Goal: Find specific page/section: Find specific page/section

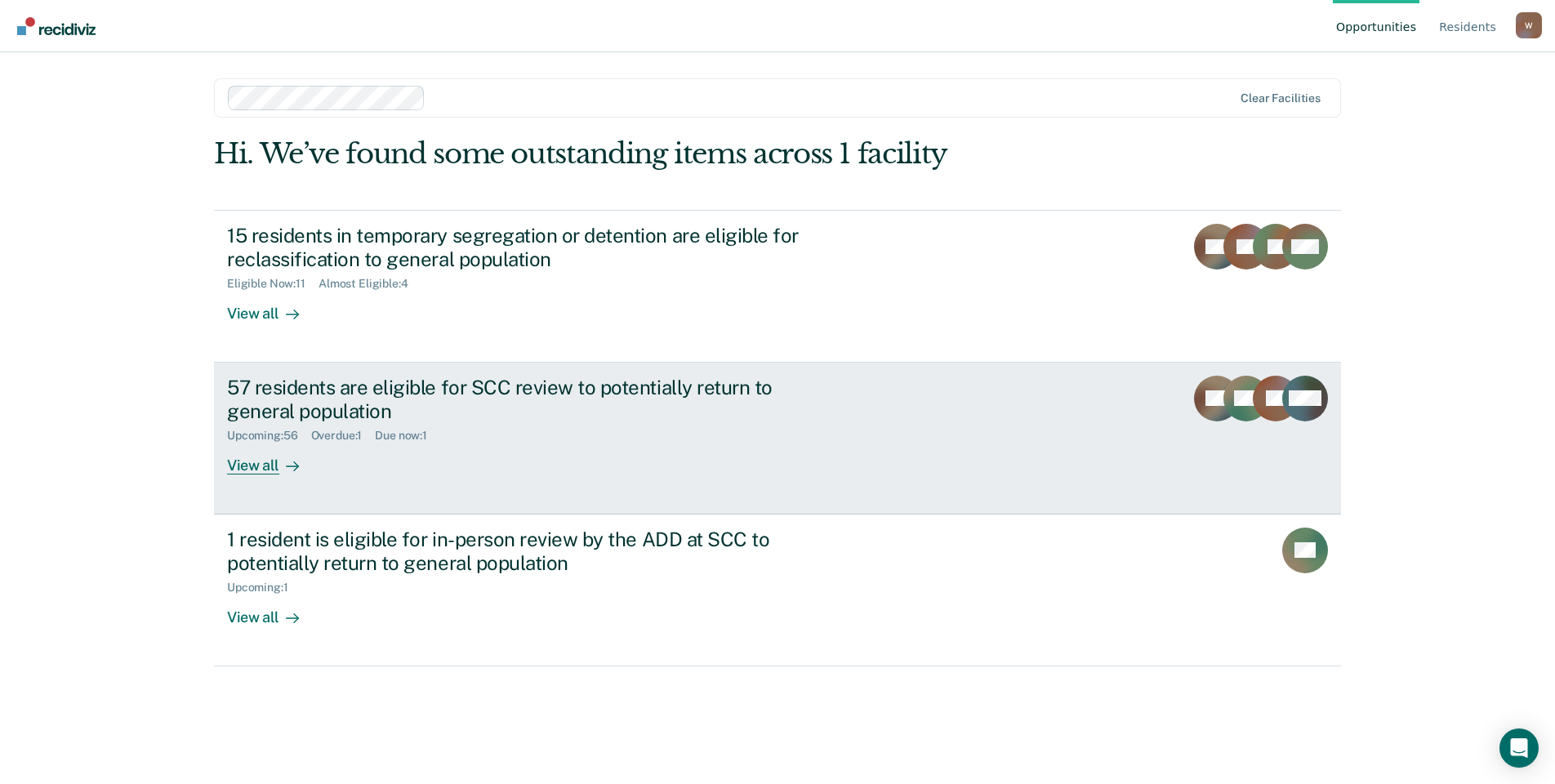
click at [254, 466] on div "View all" at bounding box center [273, 459] width 92 height 32
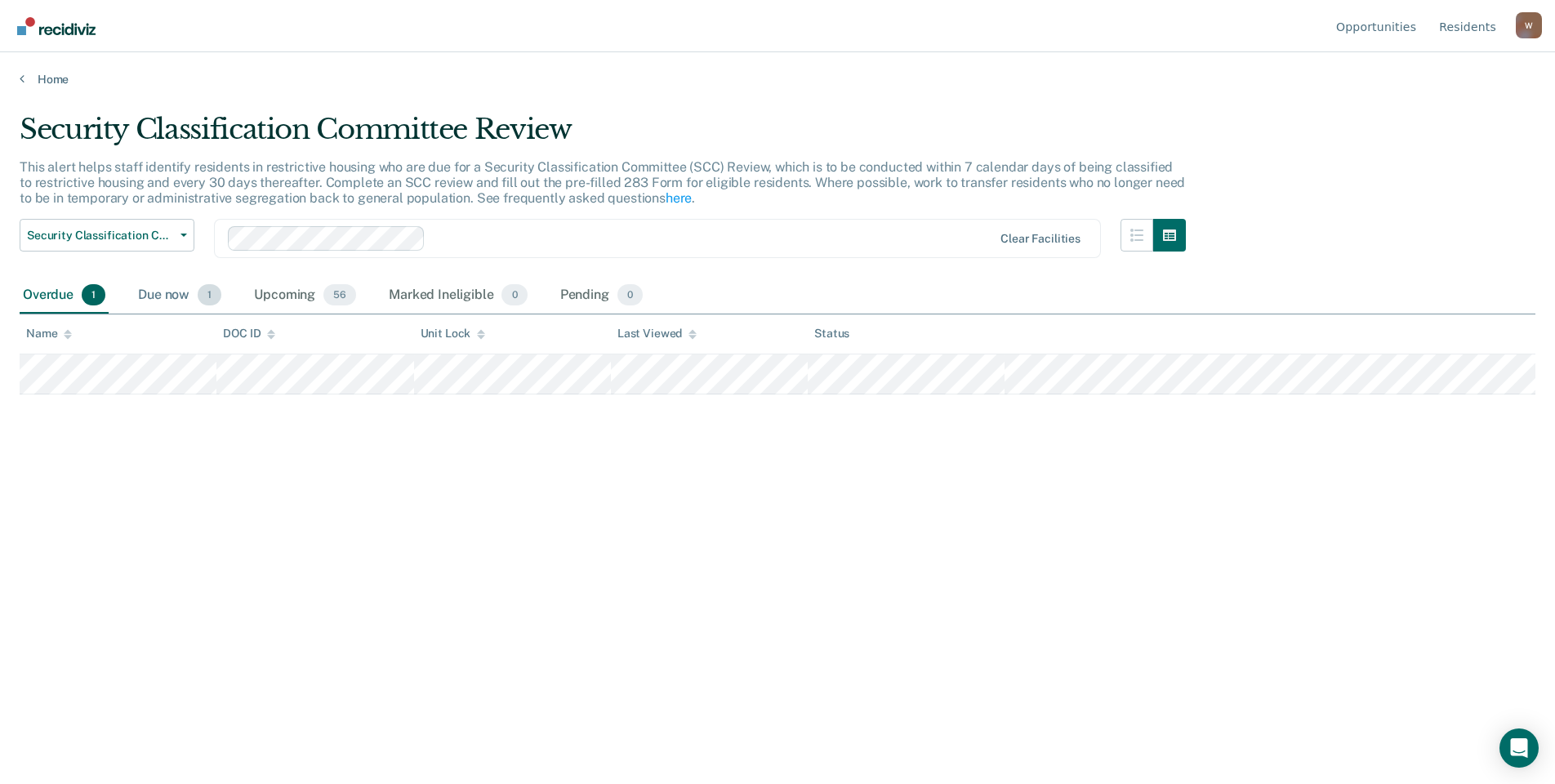
click at [180, 296] on div "Due now 1" at bounding box center [180, 295] width 90 height 36
click at [272, 295] on div "Upcoming 56" at bounding box center [305, 295] width 109 height 36
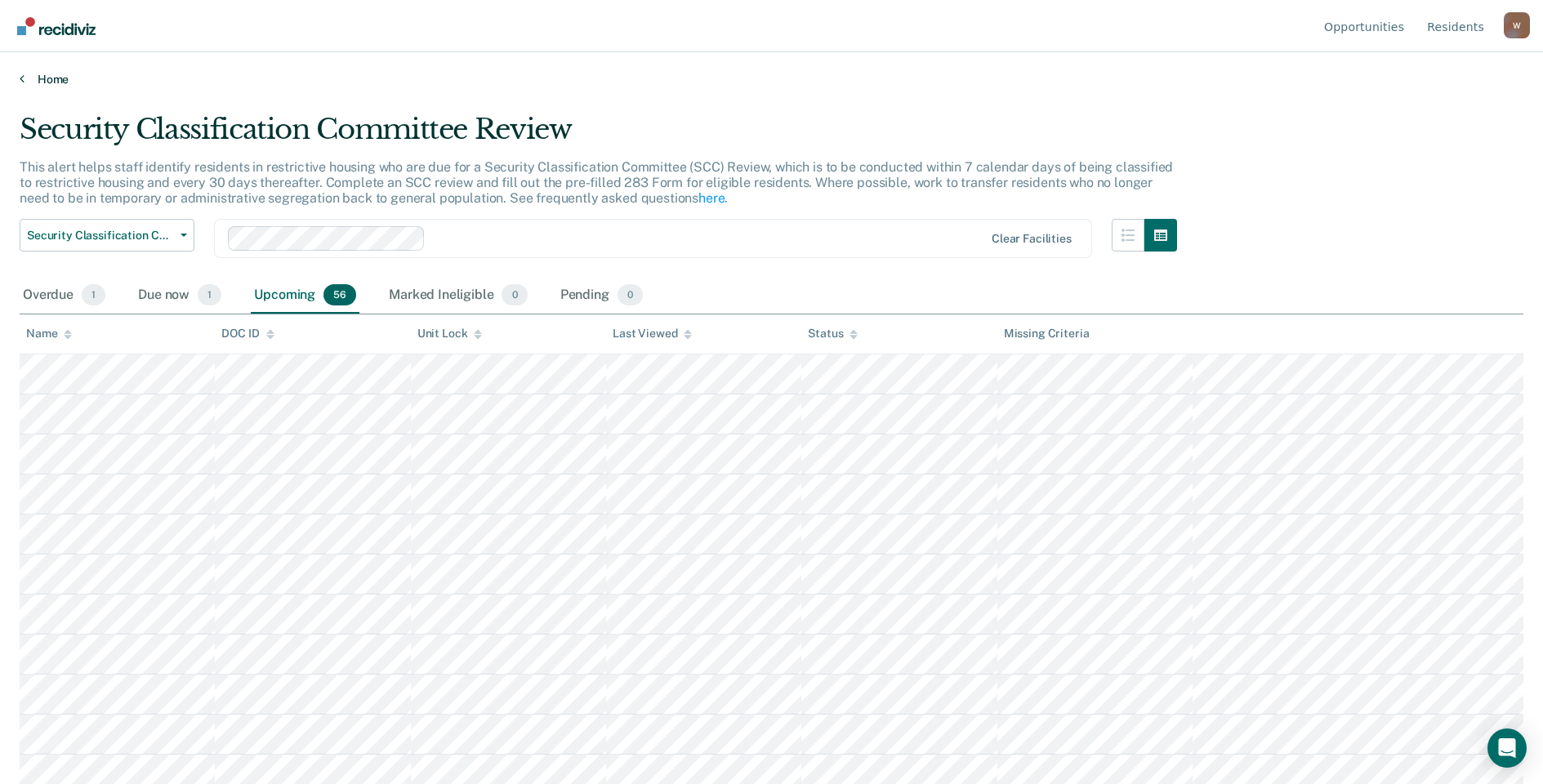
click at [24, 80] on link "Home" at bounding box center [771, 80] width 1504 height 15
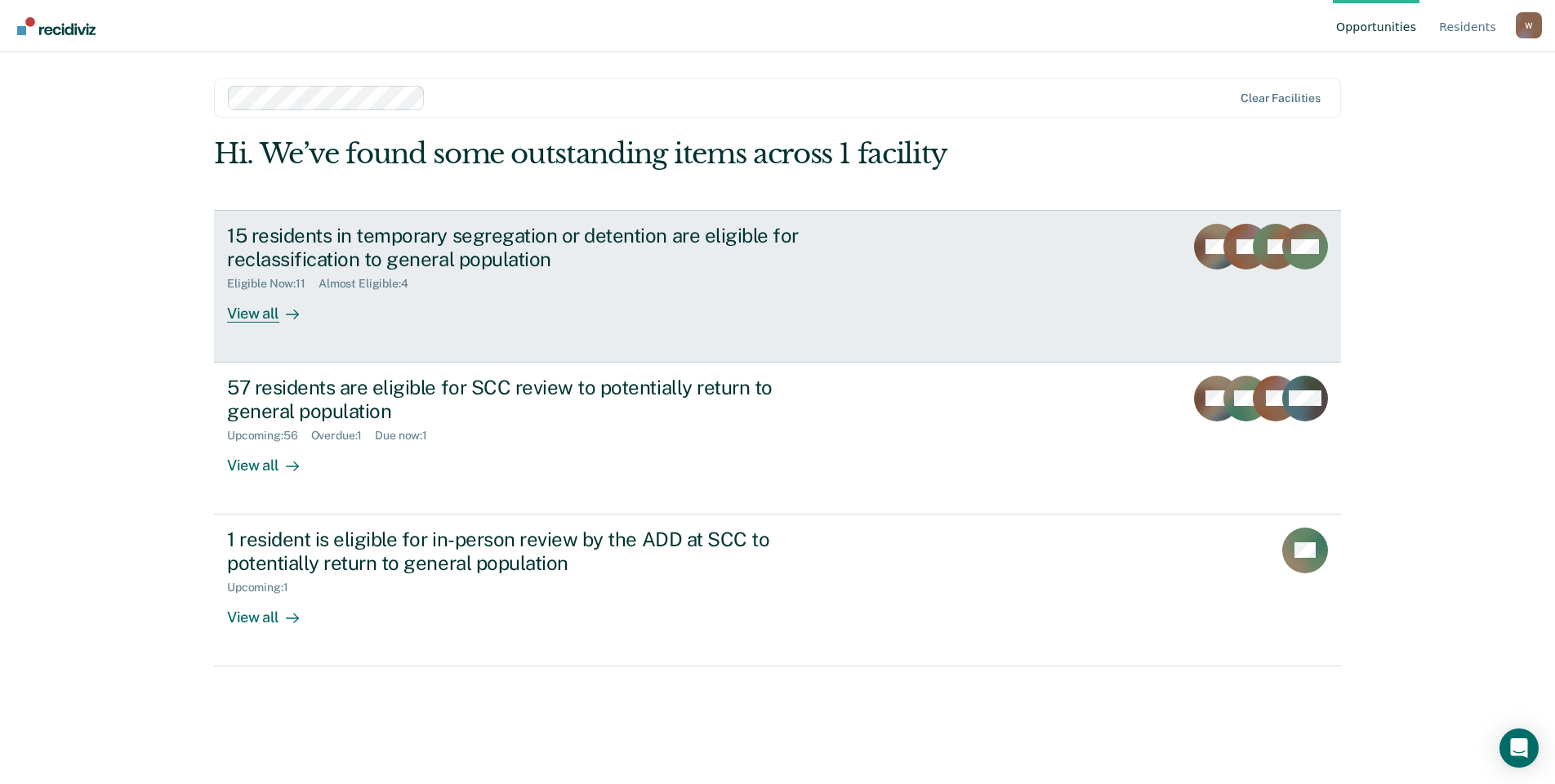
click at [263, 308] on div "View all" at bounding box center [273, 306] width 92 height 32
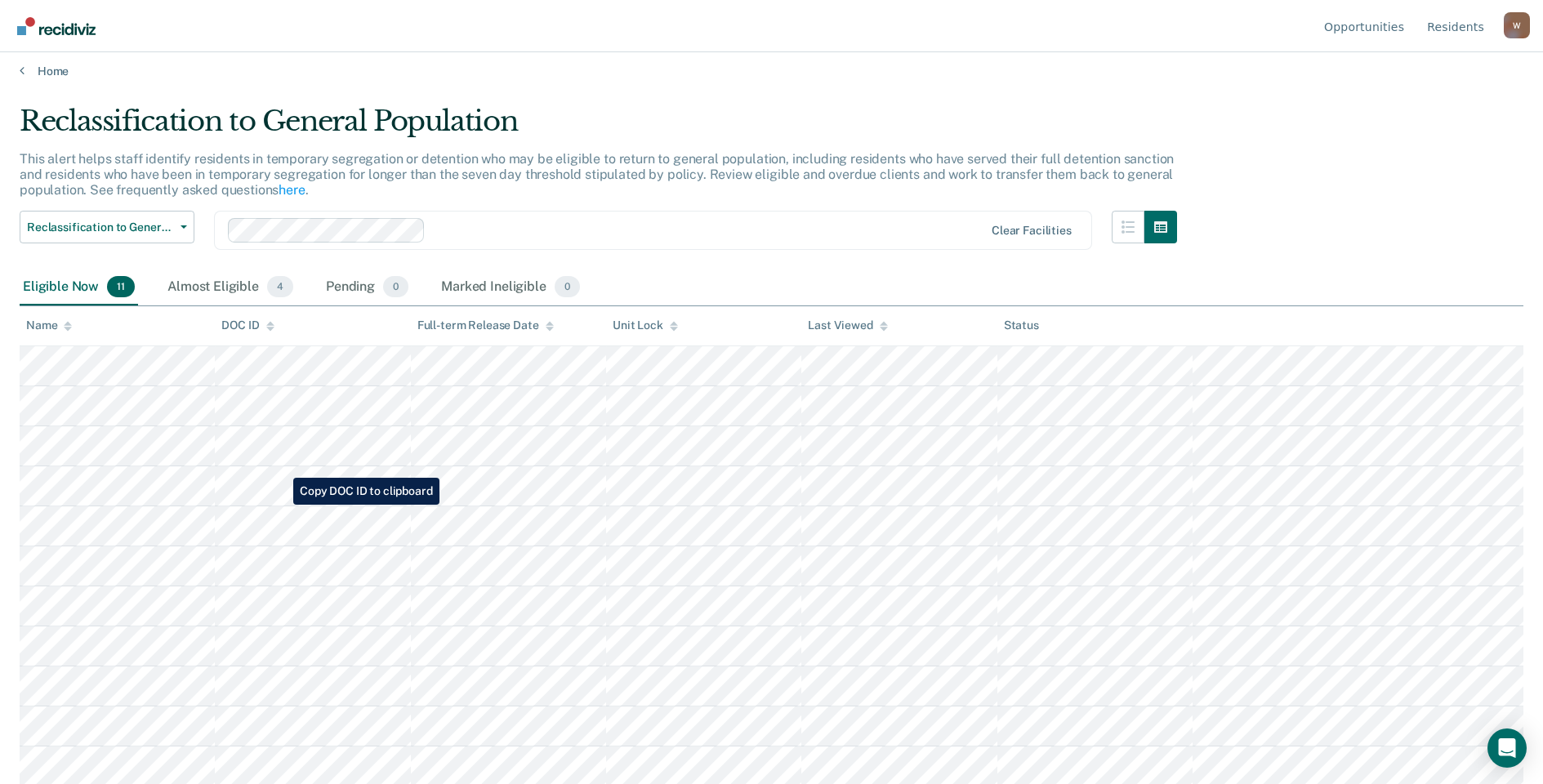
scroll to position [10, 0]
click at [41, 67] on link "Home" at bounding box center [771, 68] width 1504 height 15
